Goal: Use online tool/utility: Utilize a website feature to perform a specific function

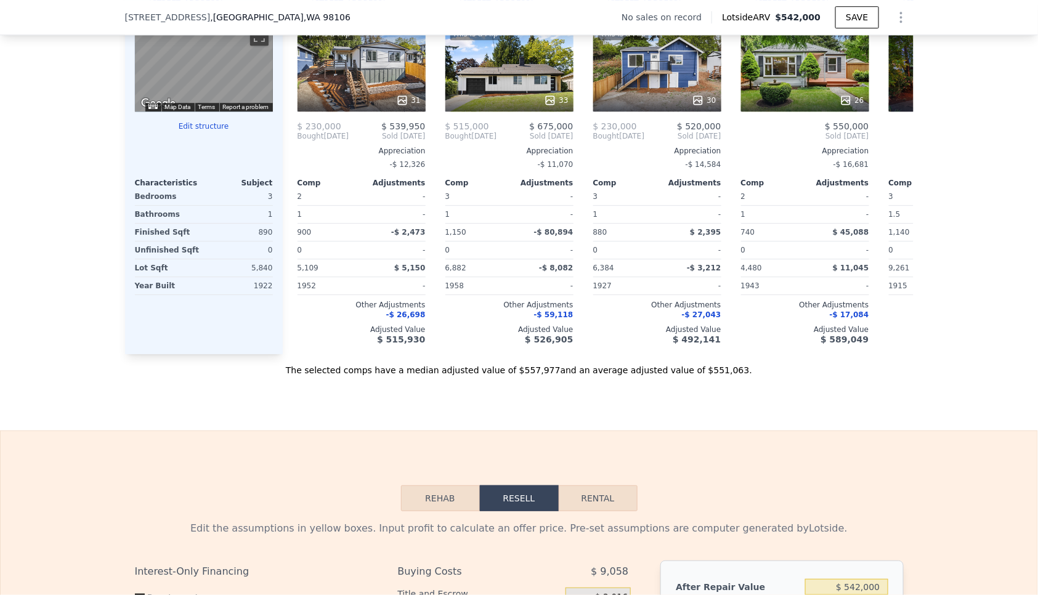
scroll to position [1494, 0]
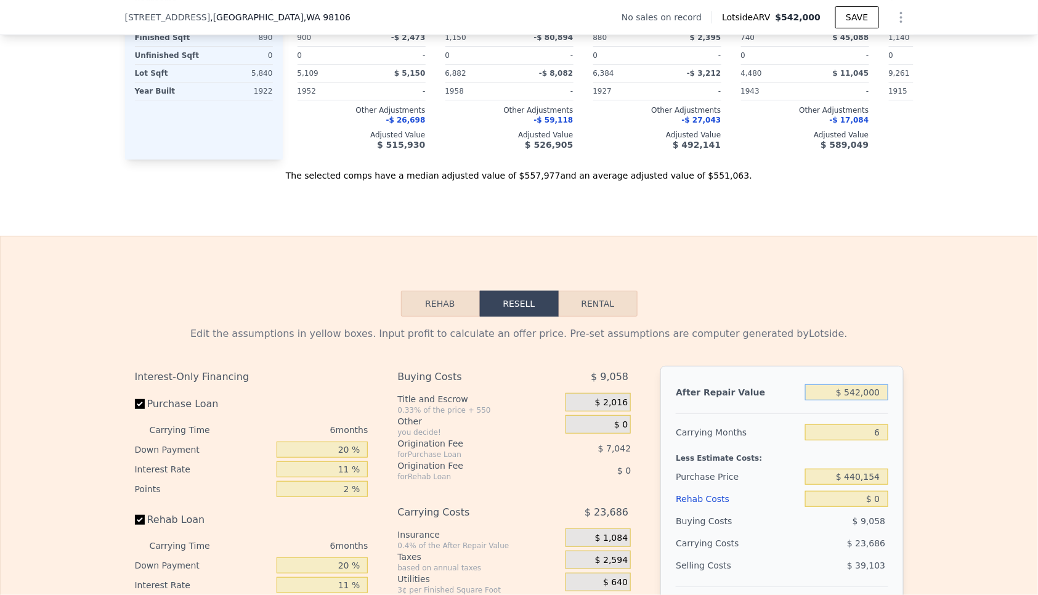
click at [831, 385] on input "$ 542,000" at bounding box center [846, 393] width 83 height 16
type input "$ 550"
type input "-$ 471,855"
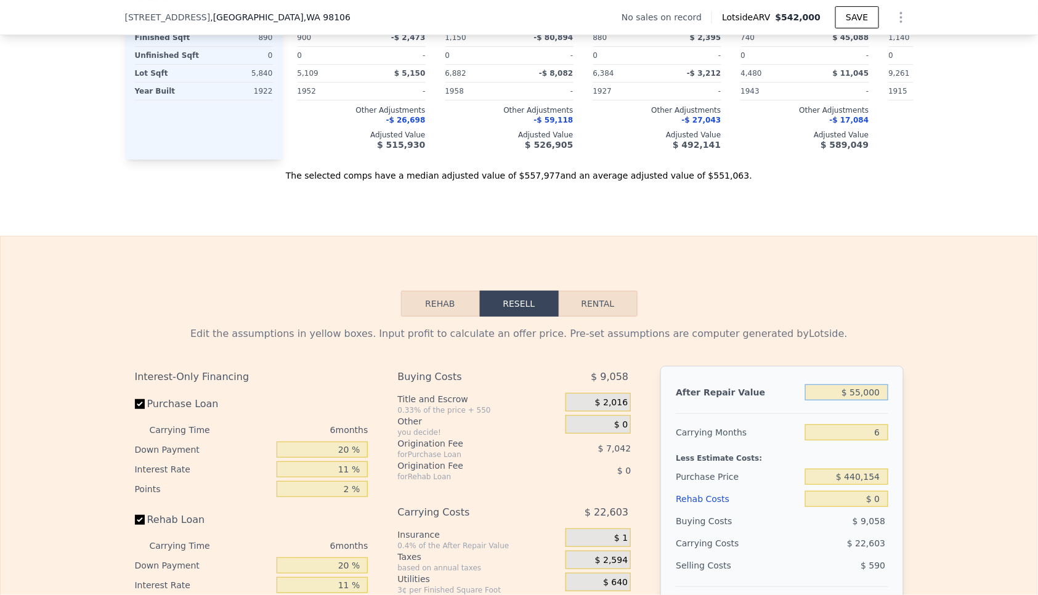
type input "$ 550,000"
type input "$ 37,414"
type input "$ 550,000"
click at [851, 434] on input "6" at bounding box center [846, 433] width 83 height 16
click at [851, 433] on input "6" at bounding box center [846, 433] width 83 height 16
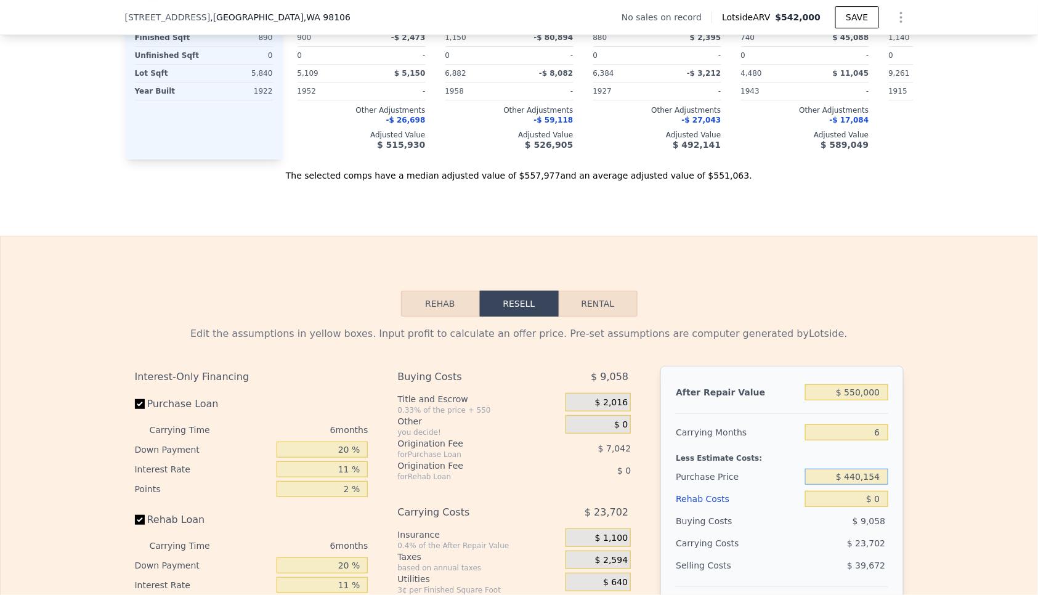
click at [857, 469] on input "$ 440,154" at bounding box center [846, 477] width 83 height 16
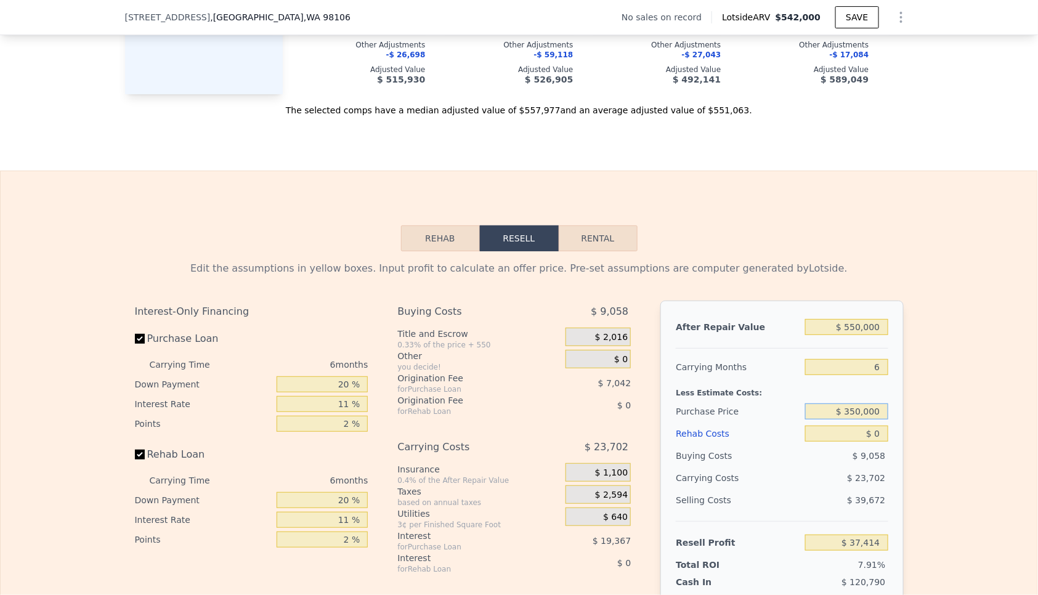
type input "$ 350,000"
click at [842, 438] on div "$ 0" at bounding box center [846, 434] width 83 height 22
type input "$ 133,276"
drag, startPoint x: 842, startPoint y: 438, endPoint x: 837, endPoint y: 426, distance: 12.7
click at [841, 434] on div "$ 0" at bounding box center [846, 434] width 83 height 22
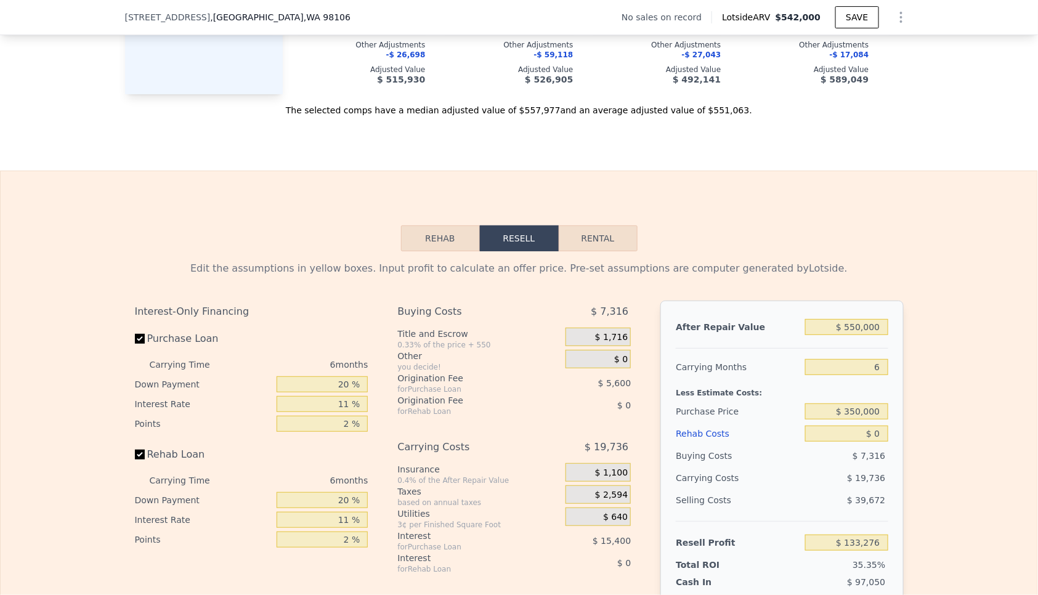
scroll to position [1558, 0]
click at [837, 427] on input "$ 0" at bounding box center [846, 435] width 83 height 16
type input "$ 1"
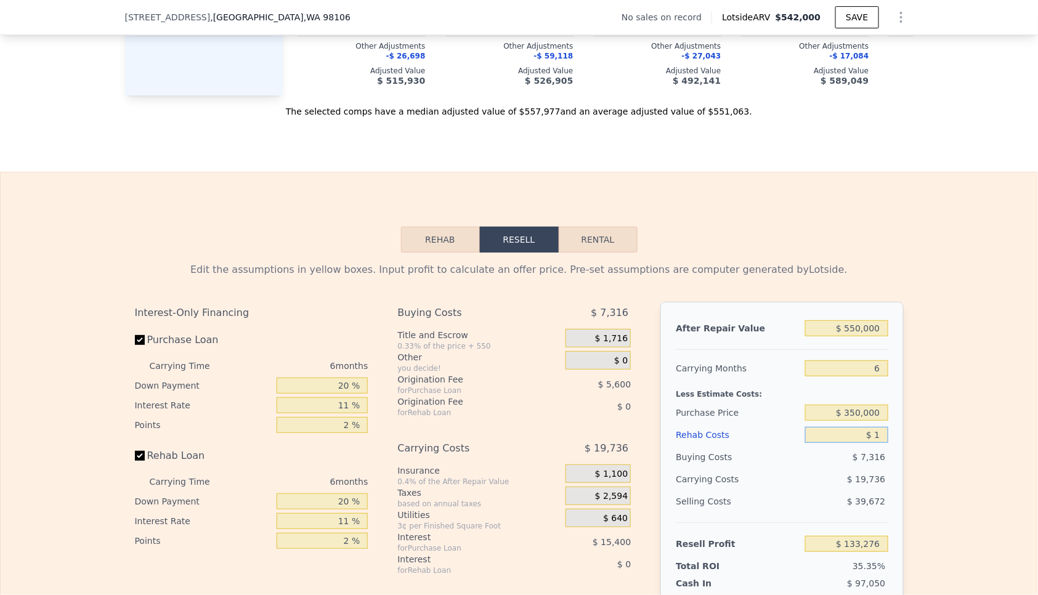
type input "$ 133,275"
type input "$ 1,000"
type input "$ 133,266"
type input "$ 10,000"
type input "$ 122,678"
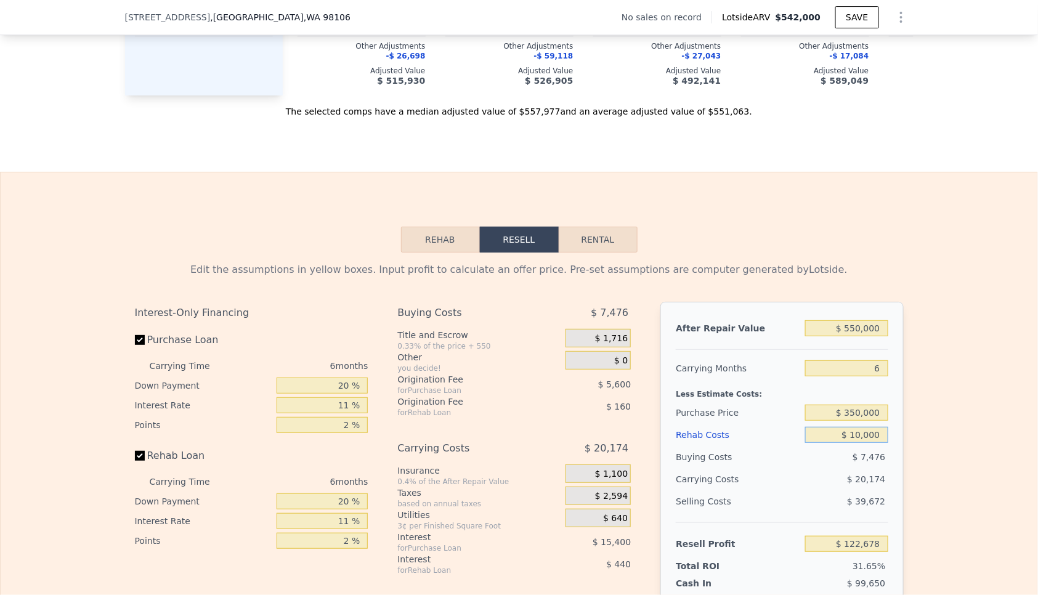
type input "$ 100,000"
type input "$ 27,278"
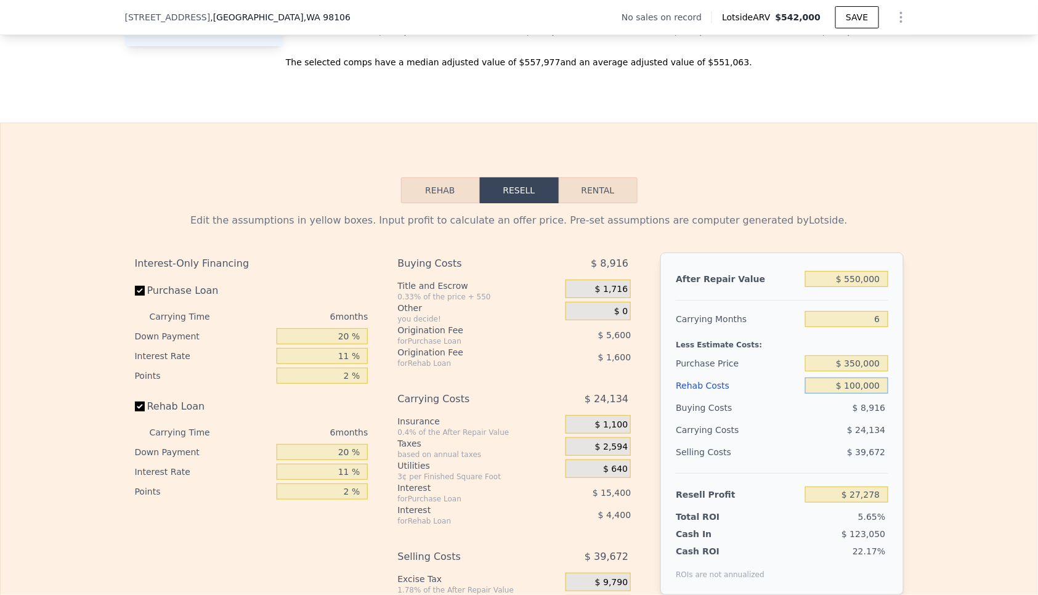
scroll to position [1615, 0]
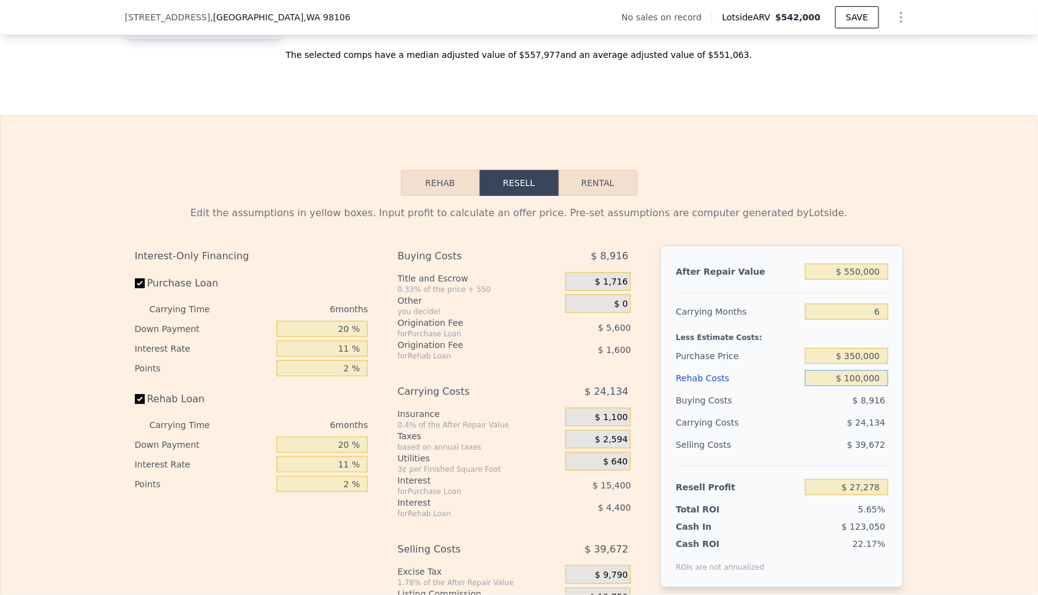
click at [859, 373] on input "$ 100,000" at bounding box center [846, 378] width 83 height 16
type input "$ 100,000"
drag, startPoint x: 896, startPoint y: 359, endPoint x: 889, endPoint y: 363, distance: 8.6
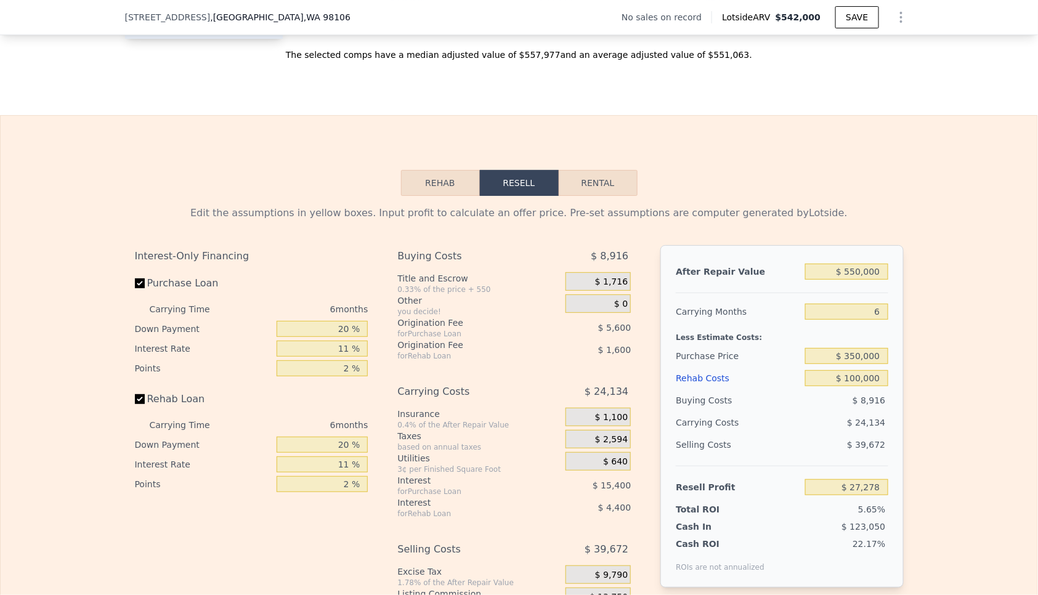
click at [896, 359] on div "After Repair Value $ 550,000 Carrying Months 6 Less Estimate Costs: Purchase Pr…" at bounding box center [782, 416] width 243 height 343
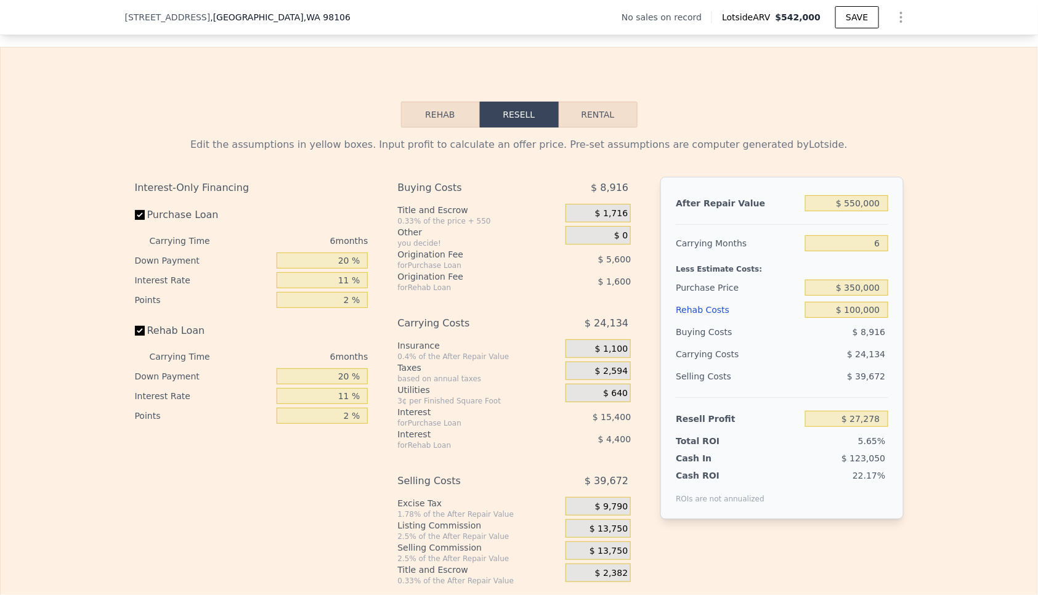
scroll to position [1698, 0]
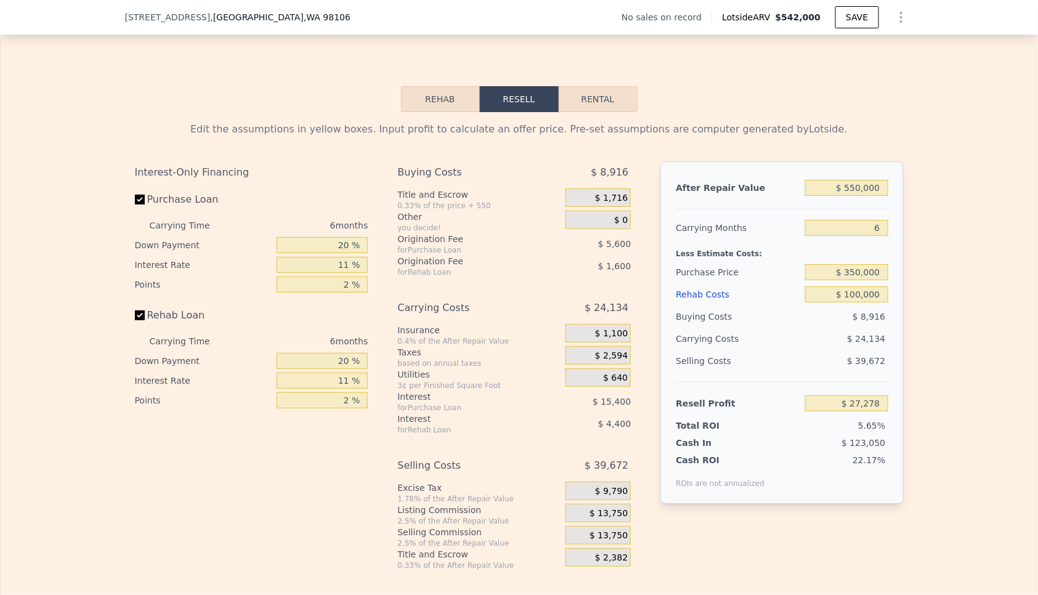
click at [579, 509] on div "$ 13,750" at bounding box center [598, 513] width 65 height 18
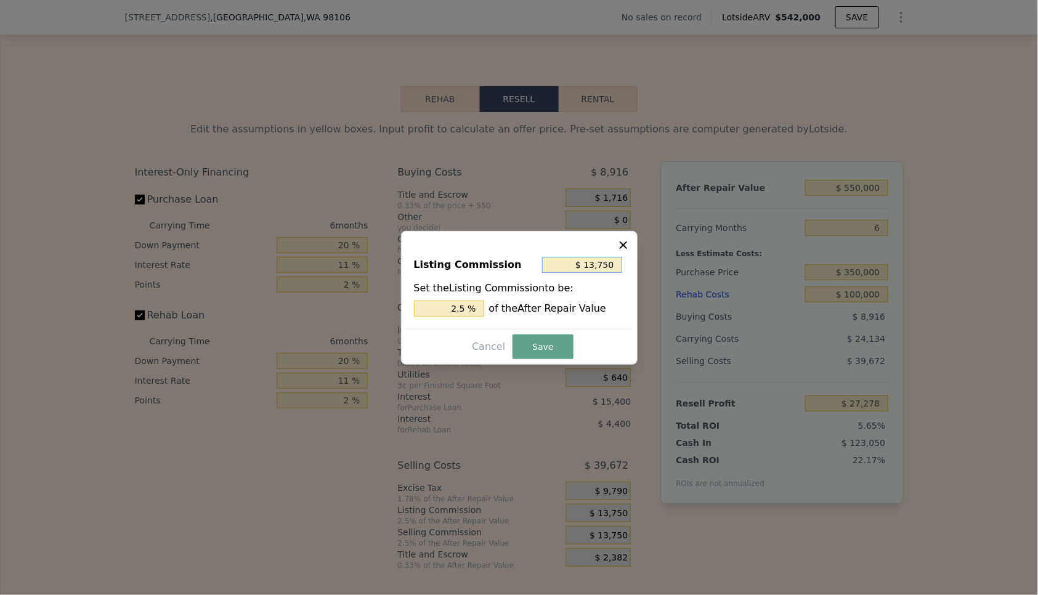
click at [595, 261] on input "$ 13,750" at bounding box center [582, 265] width 80 height 16
type input "$ 4"
type input "0.001 %"
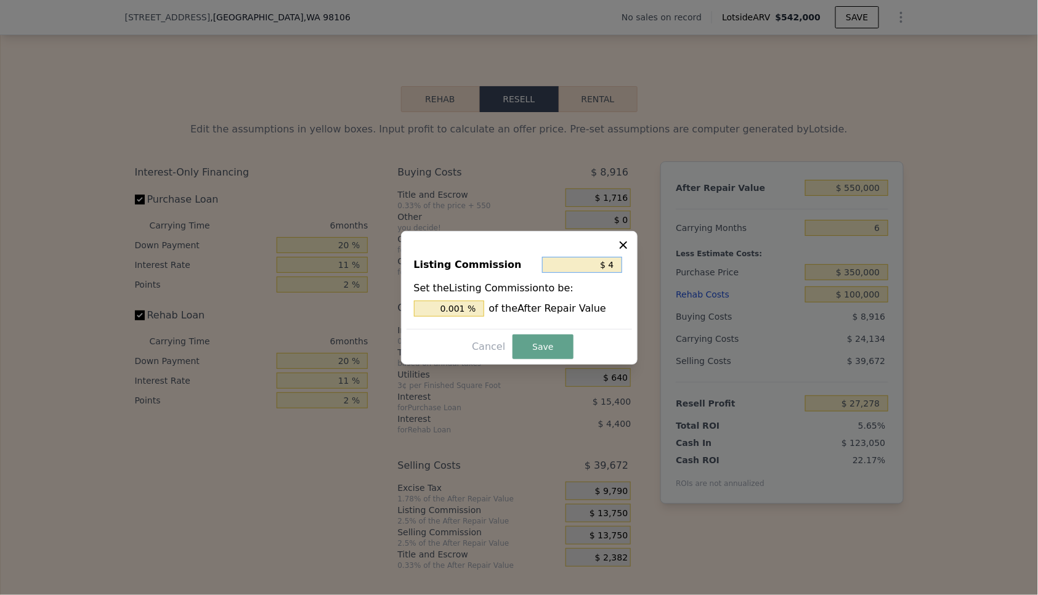
type input "$ 40"
type input "0.007 %"
type input "$ 400"
type input "0.073 %"
type input "$ 4,000"
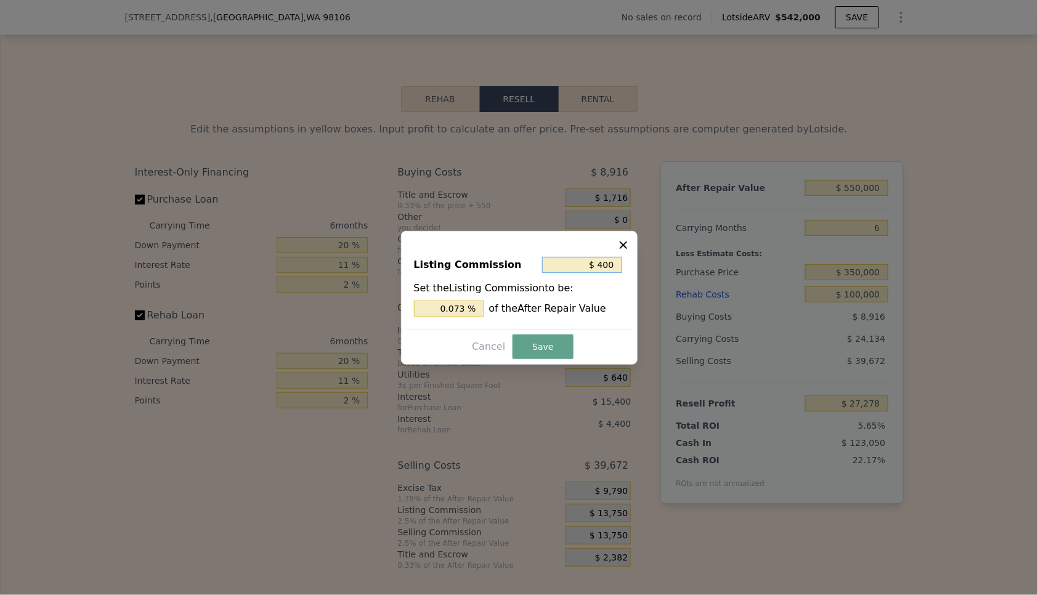
type input "0.727 %"
type input "$ 4,000"
click at [518, 353] on button "Save" at bounding box center [543, 347] width 60 height 25
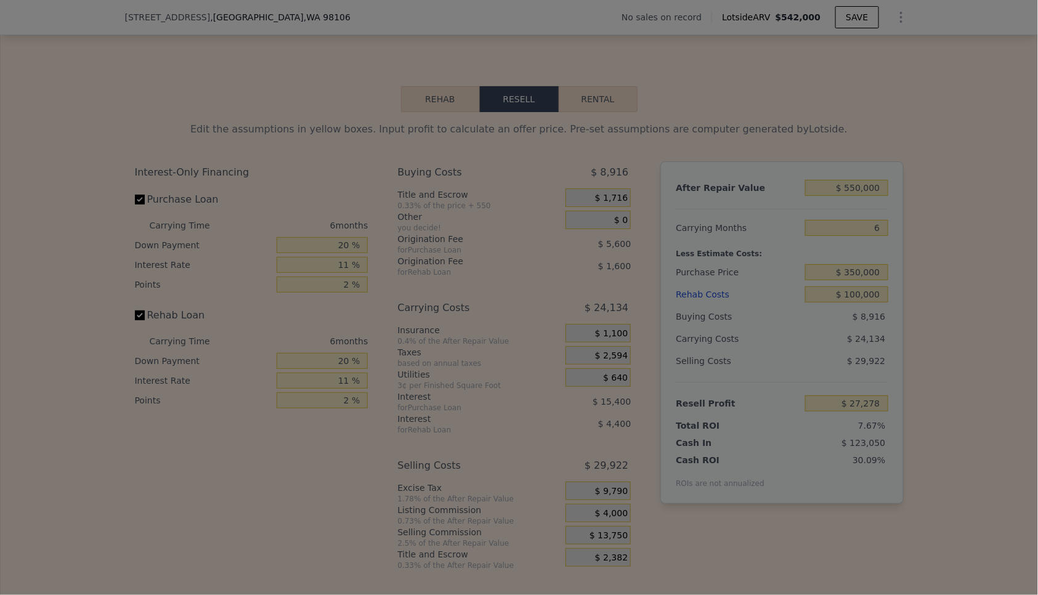
type input "$ 37,028"
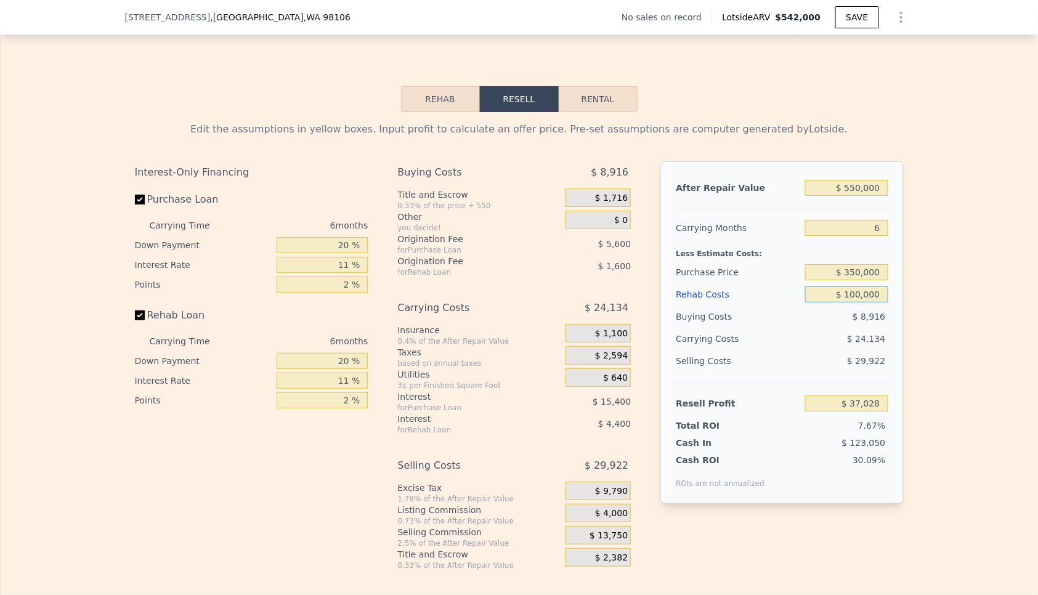
click at [874, 291] on input "$ 100,000" at bounding box center [846, 295] width 83 height 16
click at [881, 239] on div "Less Estimate Costs:" at bounding box center [782, 250] width 212 height 22
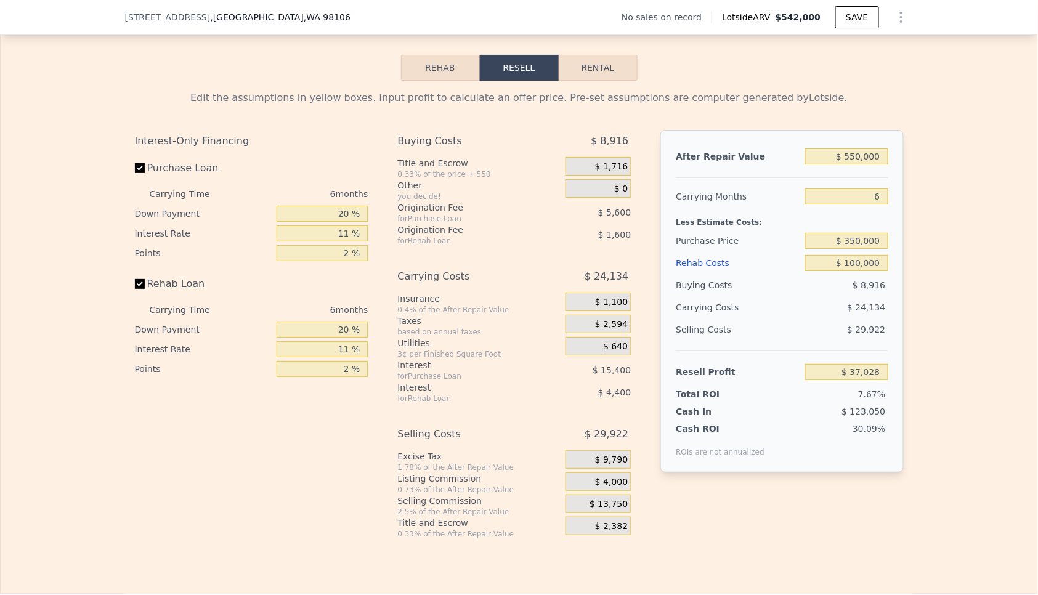
scroll to position [1733, 0]
